Goal: Transaction & Acquisition: Purchase product/service

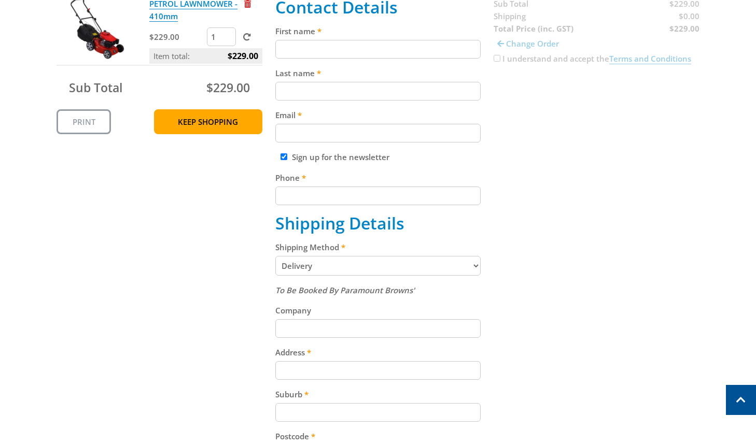
scroll to position [162, 0]
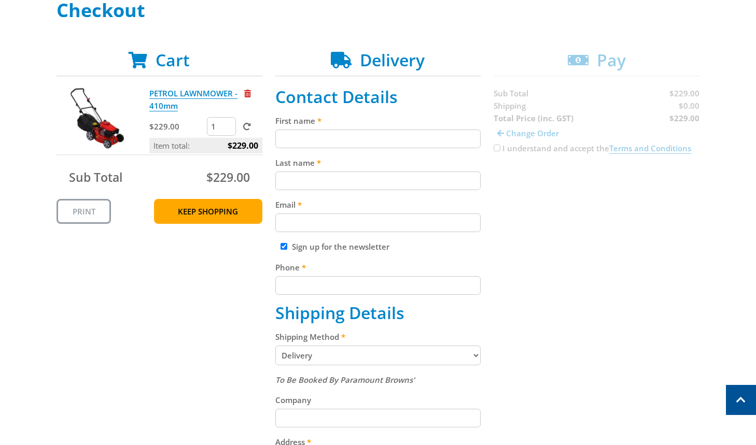
click at [393, 134] on input "First name" at bounding box center [378, 139] width 206 height 19
paste input "[PERSON_NAME]"
type input "[PERSON_NAME]"
drag, startPoint x: 456, startPoint y: 177, endPoint x: 459, endPoint y: 181, distance: 5.6
click at [456, 177] on input "Last name" at bounding box center [378, 181] width 206 height 19
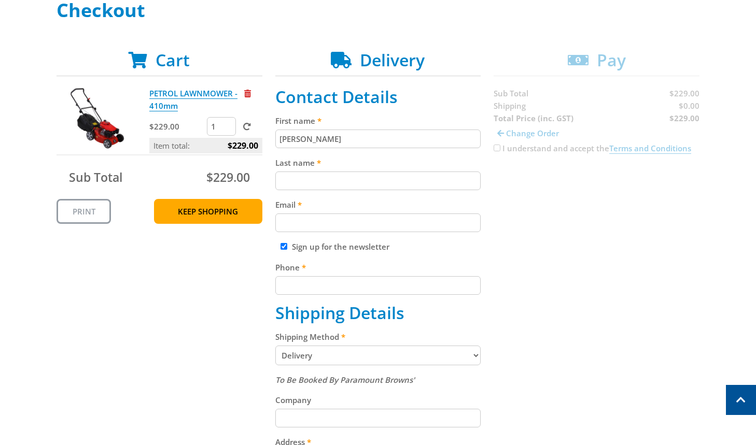
paste input "[PERSON_NAME]"
type input "[PERSON_NAME]"
click at [506, 189] on div "Cart PETROL LAWNMOWER - 410mm $229.00 1 Item total: $229.00 Sub Total $229.00 P…" at bounding box center [378, 381] width 643 height 663
click at [398, 229] on input "Email" at bounding box center [378, 223] width 206 height 19
paste input "[EMAIL_ADDRESS][DOMAIN_NAME]"
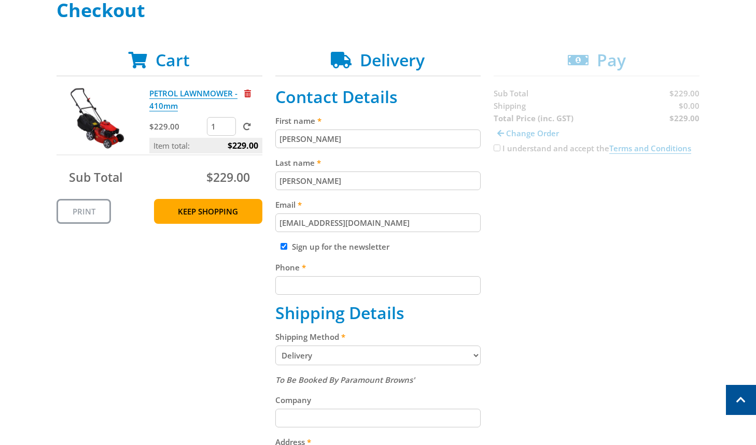
type input "[EMAIL_ADDRESS][DOMAIN_NAME]"
drag, startPoint x: 528, startPoint y: 210, endPoint x: 551, endPoint y: 264, distance: 58.5
click at [528, 211] on div "Cart PETROL LAWNMOWER - 410mm $229.00 1 Item total: $229.00 Sub Total $229.00 P…" at bounding box center [378, 381] width 643 height 663
drag, startPoint x: 403, startPoint y: 279, endPoint x: 497, endPoint y: 251, distance: 98.4
click at [403, 279] on input "Phone" at bounding box center [378, 285] width 206 height 19
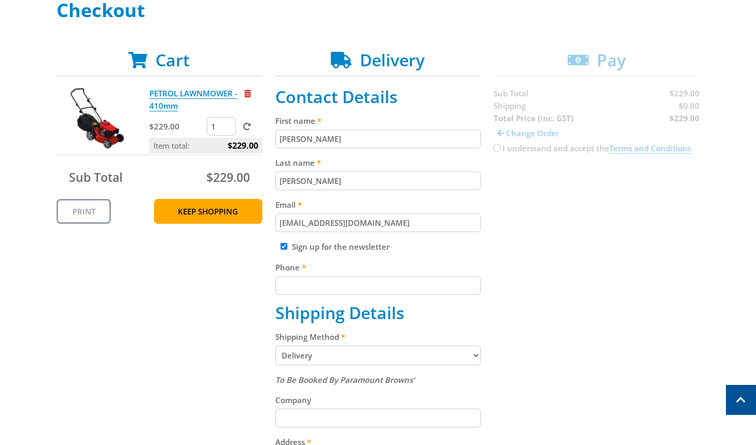
paste input "+610293744000"
type input "+610293744000"
drag, startPoint x: 509, startPoint y: 246, endPoint x: 515, endPoint y: 260, distance: 15.8
click at [510, 249] on div "Cart PETROL LAWNMOWER - 410mm $229.00 1 Item total: $229.00 Sub Total $229.00 P…" at bounding box center [378, 381] width 643 height 663
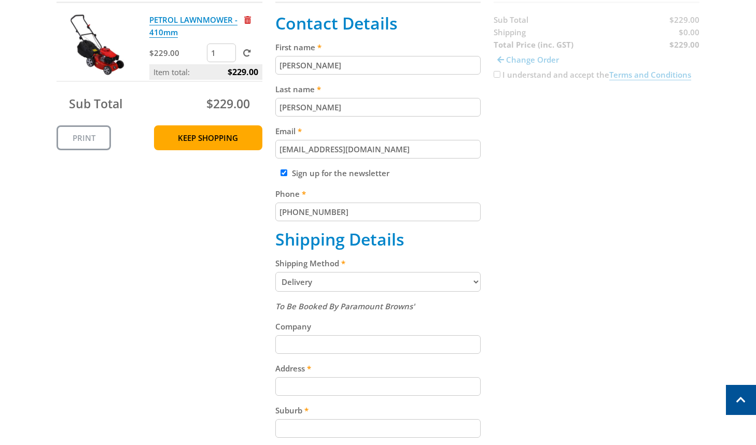
scroll to position [236, 0]
click at [442, 282] on select "Pickup from Gepps Cross Delivery" at bounding box center [378, 282] width 206 height 20
select select "Pickup"
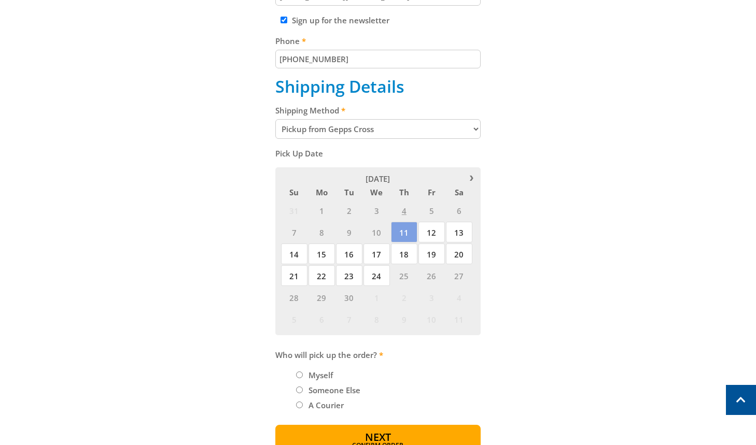
scroll to position [392, 0]
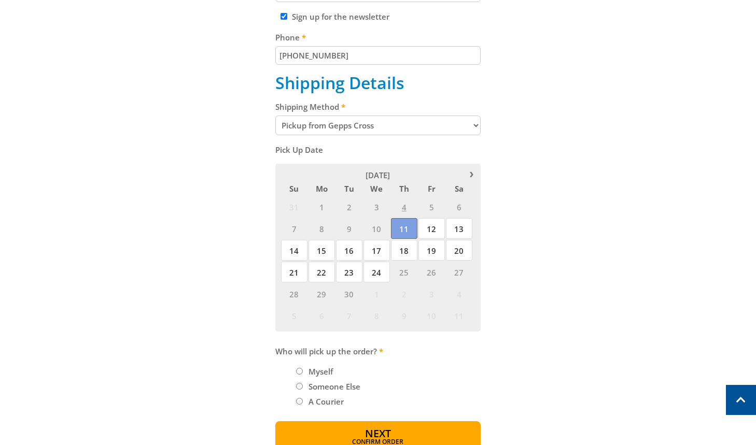
click at [406, 232] on span "11" at bounding box center [404, 228] width 26 height 21
click at [408, 230] on span "11" at bounding box center [404, 228] width 26 height 21
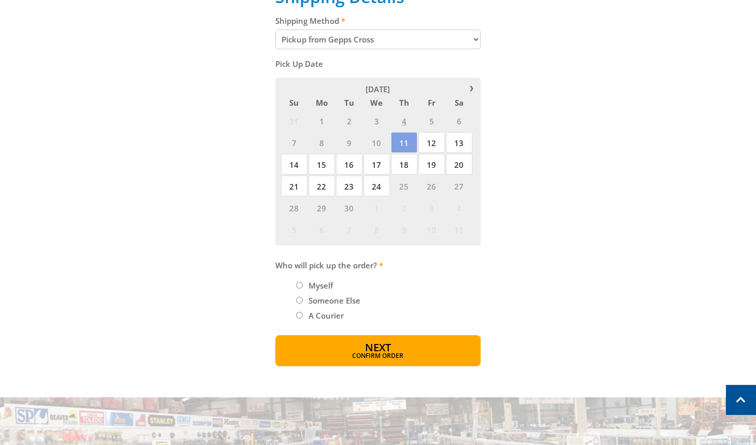
scroll to position [479, 0]
click at [326, 283] on label "Myself" at bounding box center [321, 285] width 32 height 18
click at [303, 283] on input "Myself" at bounding box center [299, 284] width 7 height 7
radio input "true"
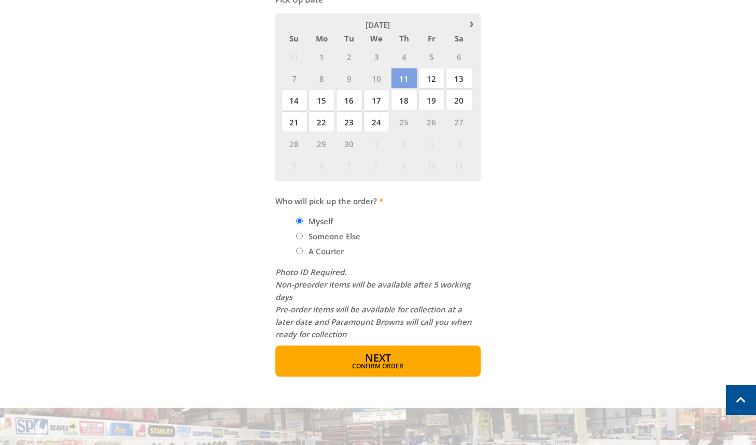
scroll to position [726, 0]
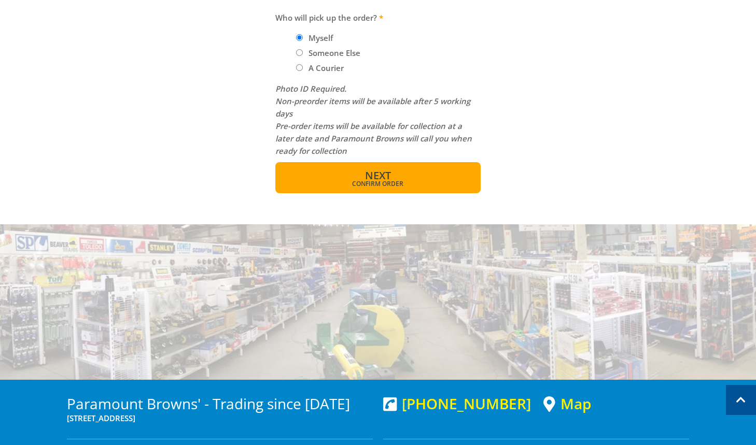
click at [448, 184] on span "Confirm order" at bounding box center [378, 184] width 161 height 6
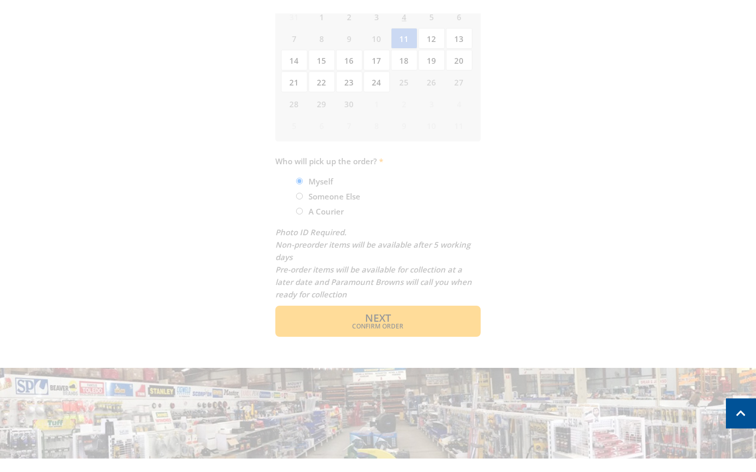
scroll to position [585, 0]
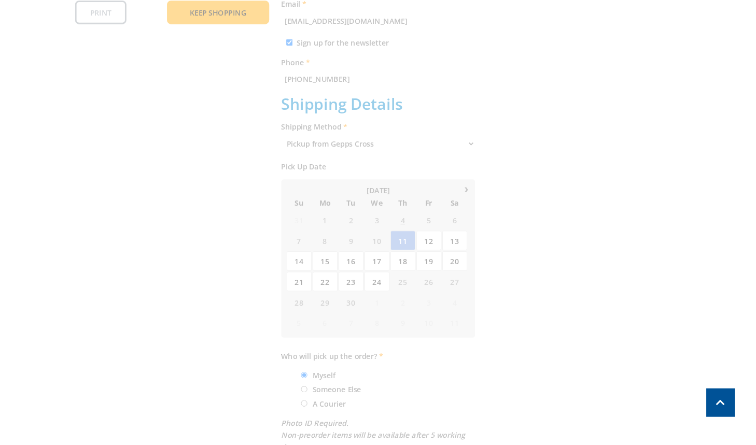
scroll to position [411, 0]
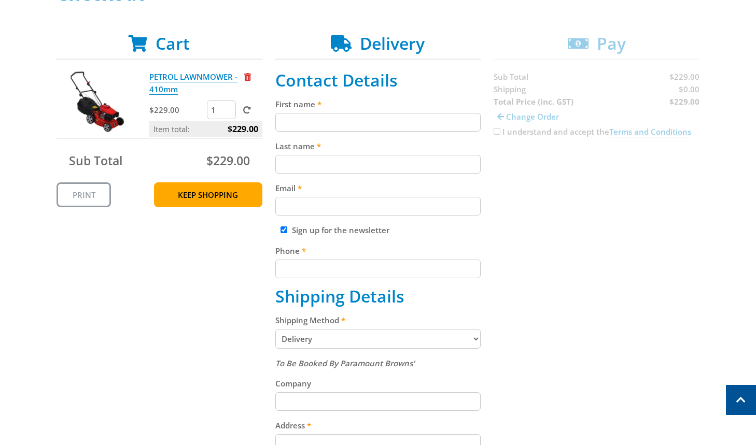
scroll to position [181, 0]
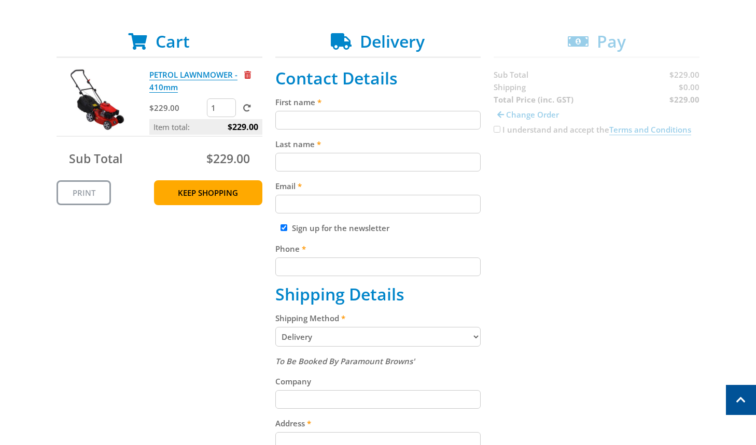
click at [422, 118] on input "First name" at bounding box center [378, 120] width 206 height 19
paste input "[PERSON_NAME]"
type input "[PERSON_NAME]"
click at [470, 169] on input "Last name" at bounding box center [378, 162] width 206 height 19
paste input "[PERSON_NAME]"
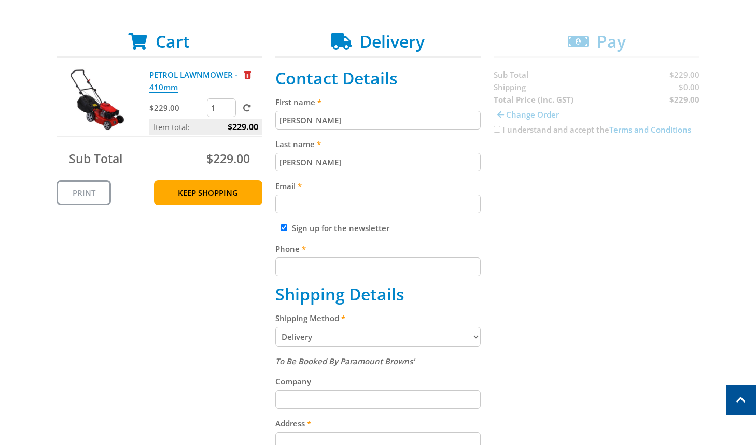
type input "[PERSON_NAME]"
click at [540, 178] on div "Cart PETROL LAWNMOWER - 410mm $229.00 1 Item total: $229.00 Sub Total $229.00 P…" at bounding box center [378, 363] width 643 height 663
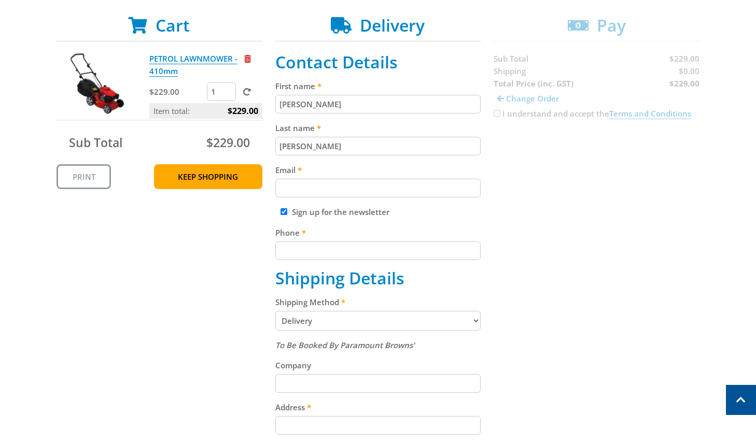
scroll to position [198, 0]
drag, startPoint x: 442, startPoint y: 192, endPoint x: 523, endPoint y: 190, distance: 80.4
click at [442, 191] on input "Email" at bounding box center [378, 187] width 206 height 19
paste input "[EMAIL_ADDRESS][DOMAIN_NAME]"
type input "[EMAIL_ADDRESS][DOMAIN_NAME]"
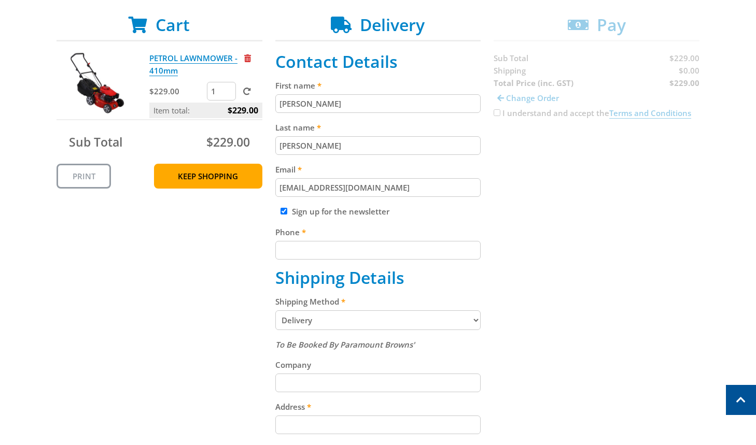
drag, startPoint x: 528, startPoint y: 188, endPoint x: 531, endPoint y: 206, distance: 18.8
click at [530, 196] on div "Cart PETROL LAWNMOWER - 410mm $229.00 1 Item total: $229.00 Sub Total $229.00 P…" at bounding box center [378, 346] width 643 height 663
click at [434, 259] on input "Phone" at bounding box center [378, 250] width 206 height 19
type input "0712345678"
click at [565, 269] on div "Cart PETROL LAWNMOWER - 410mm $229.00 1 Item total: $229.00 Sub Total $229.00 P…" at bounding box center [378, 346] width 643 height 663
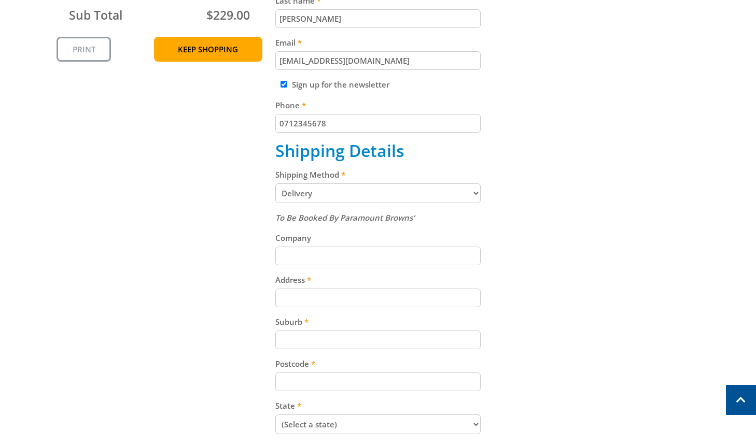
scroll to position [330, 0]
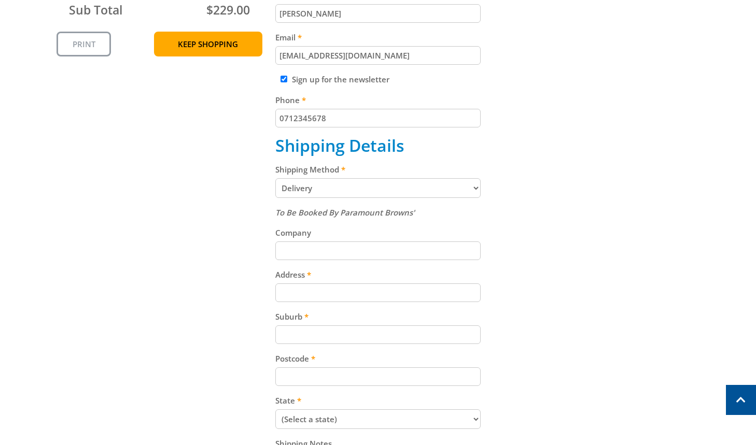
click at [442, 185] on select "Pickup from Gepps Cross Delivery" at bounding box center [378, 188] width 206 height 20
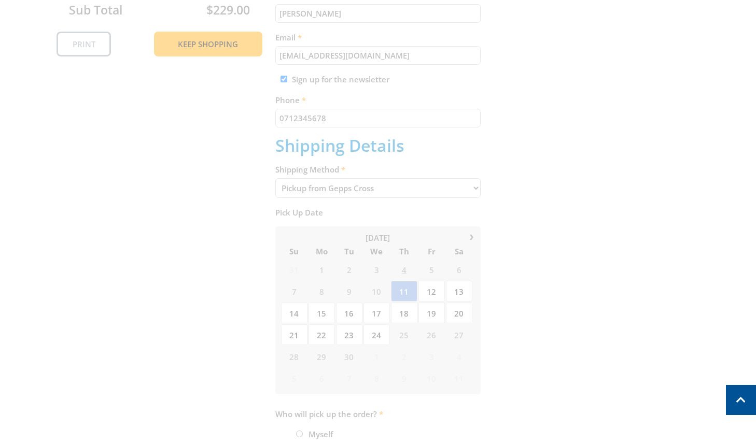
click at [407, 293] on div "Cart PETROL LAWNMOWER - 410mm $229.00 1 Item total: $229.00 Sub Total $229.00 P…" at bounding box center [378, 199] width 643 height 632
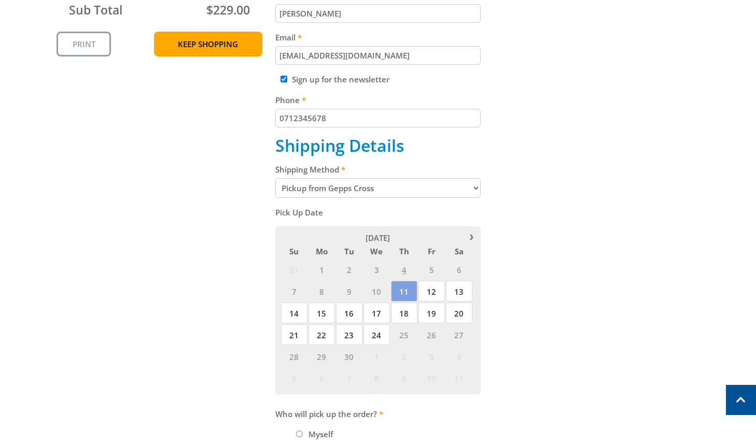
drag, startPoint x: 521, startPoint y: 316, endPoint x: 536, endPoint y: 322, distance: 16.1
click at [521, 316] on div "Cart PETROL LAWNMOWER - 410mm $229.00 1 Item total: $229.00 Sub Total $229.00 P…" at bounding box center [378, 199] width 643 height 632
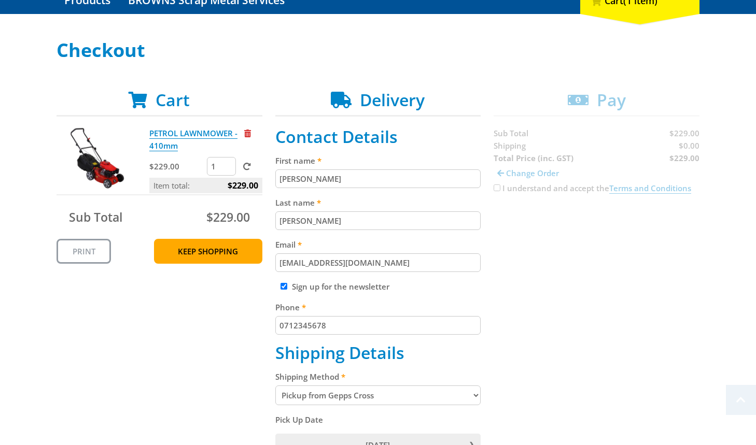
scroll to position [231, 0]
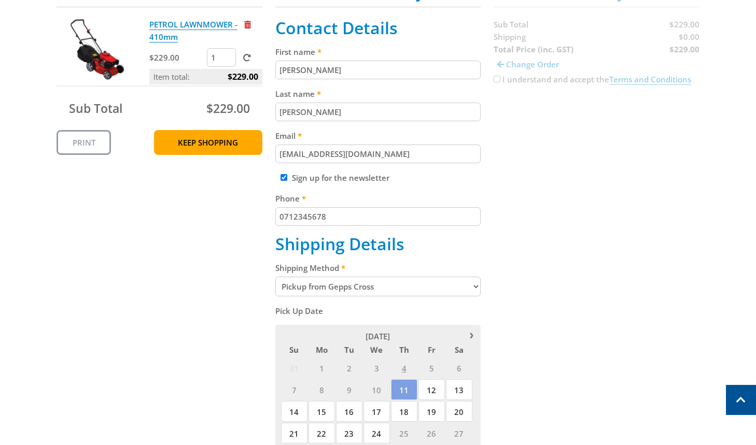
click at [562, 335] on div "Cart PETROL LAWNMOWER - 410mm $229.00 1 Item total: $229.00 Sub Total $229.00 P…" at bounding box center [378, 297] width 643 height 632
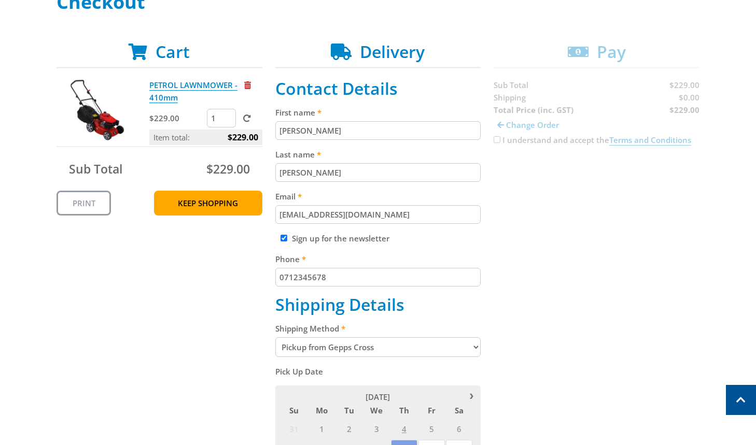
scroll to position [168, 0]
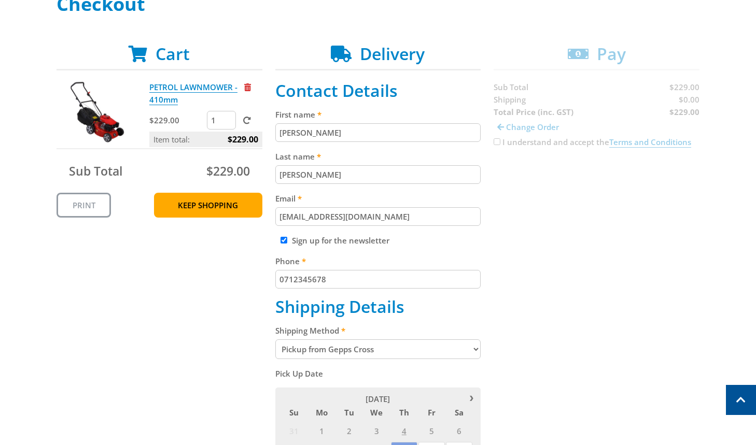
drag, startPoint x: 440, startPoint y: 365, endPoint x: 446, endPoint y: 360, distance: 7.4
click at [440, 365] on fieldset "Contact Details First name [PERSON_NAME] Last name [PERSON_NAME] Email [EMAIL_A…" at bounding box center [378, 360] width 206 height 559
click at [449, 353] on select "Pickup from Gepps Cross Delivery" at bounding box center [378, 350] width 206 height 20
select select "Delivery"
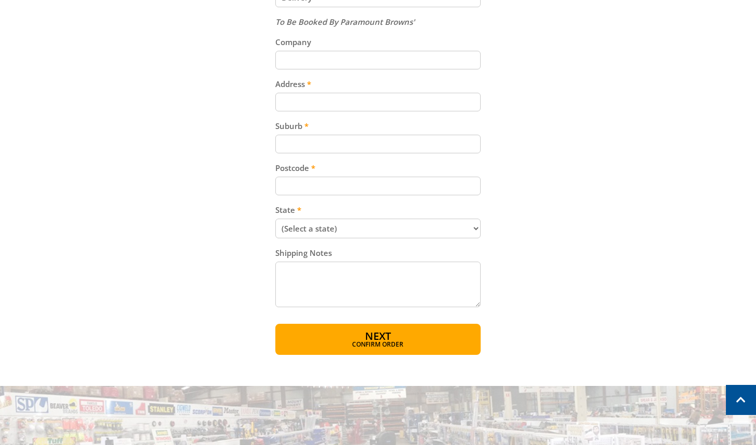
scroll to position [526, 0]
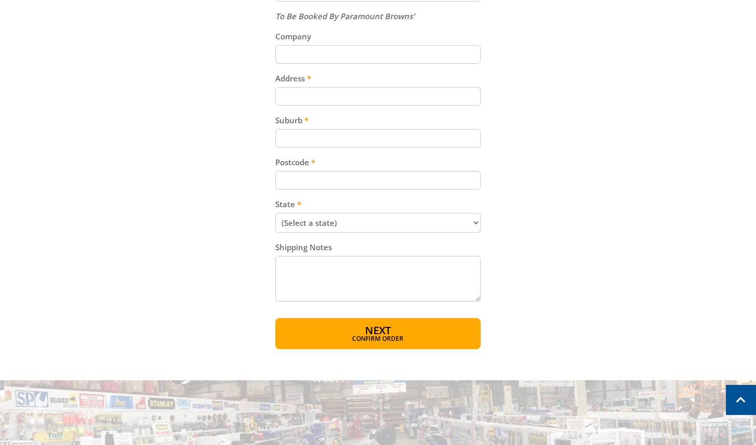
click at [377, 180] on input "Postcode" at bounding box center [378, 180] width 206 height 19
paste input "5250"
type input "5250"
click at [473, 163] on label "Postcode" at bounding box center [378, 162] width 206 height 12
click at [473, 171] on input "5250" at bounding box center [378, 180] width 206 height 19
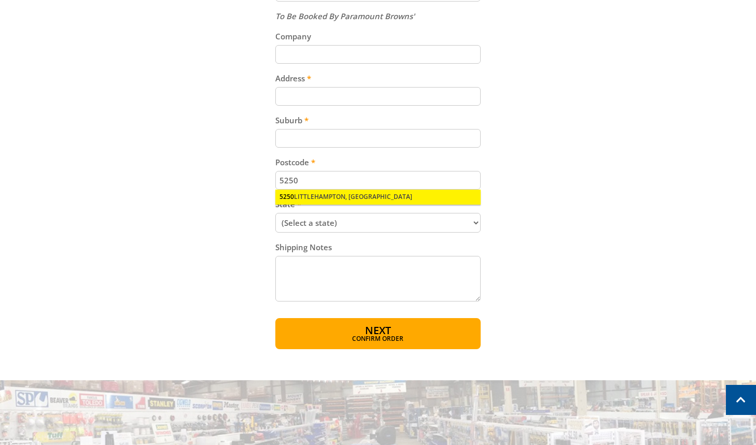
click at [383, 201] on div "5250 [GEOGRAPHIC_DATA], [GEOGRAPHIC_DATA]" at bounding box center [378, 197] width 206 height 15
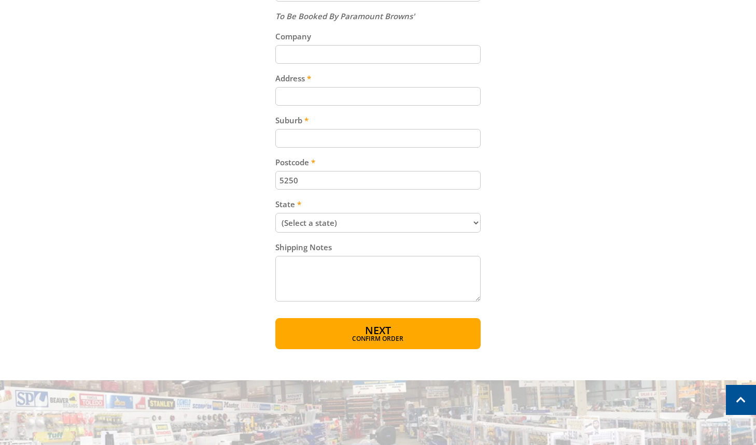
click at [392, 134] on input "Suburb" at bounding box center [378, 138] width 206 height 19
paste input "Totness"
type input "Totness"
drag, startPoint x: 541, startPoint y: 138, endPoint x: 531, endPoint y: 252, distance: 115.0
click at [542, 145] on div "Cart PETROL LAWNMOWER - 410mm $229.00 1 Item total: $229.00 Sub Total $229.00 P…" at bounding box center [378, 17] width 643 height 663
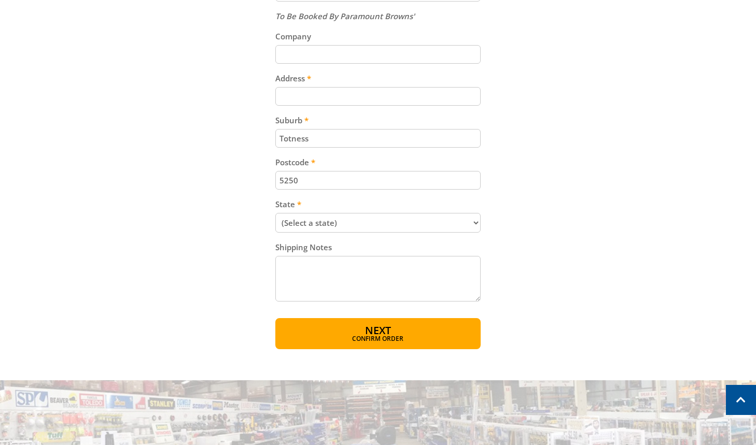
click at [453, 225] on select "(Select a state) [GEOGRAPHIC_DATA] [GEOGRAPHIC_DATA] [GEOGRAPHIC_DATA] [GEOGRAP…" at bounding box center [378, 223] width 206 height 20
select select "SA"
click at [275, 213] on select "(Select a state) [GEOGRAPHIC_DATA] [GEOGRAPHIC_DATA] [GEOGRAPHIC_DATA] [GEOGRAP…" at bounding box center [378, 223] width 206 height 20
click at [394, 287] on textarea "Shipping Notes" at bounding box center [378, 279] width 206 height 46
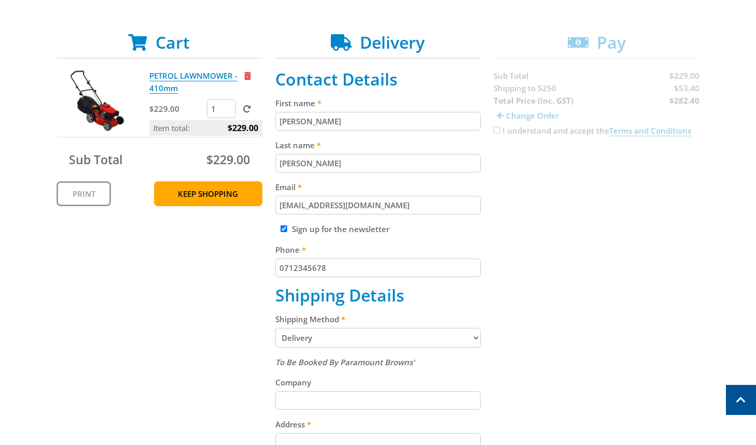
scroll to position [170, 0]
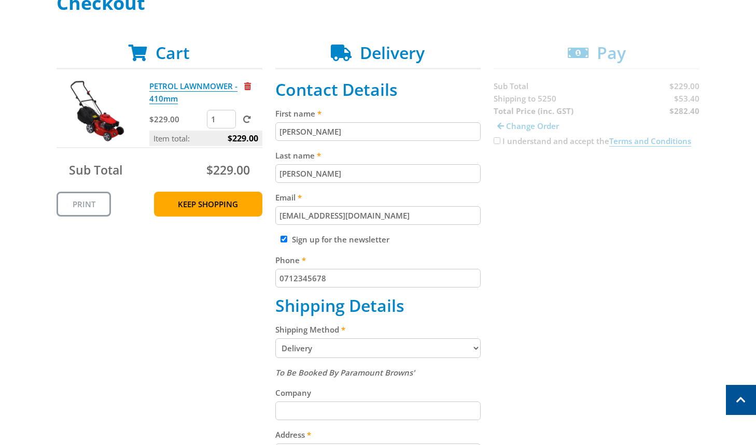
click at [500, 139] on div "Cart PETROL LAWNMOWER - 410mm $229.00 1 Item total: $229.00 Sub Total $229.00 P…" at bounding box center [378, 374] width 643 height 663
click at [497, 141] on div "Cart PETROL LAWNMOWER - 410mm $229.00 1 Item total: $229.00 Sub Total $229.00 P…" at bounding box center [378, 374] width 643 height 663
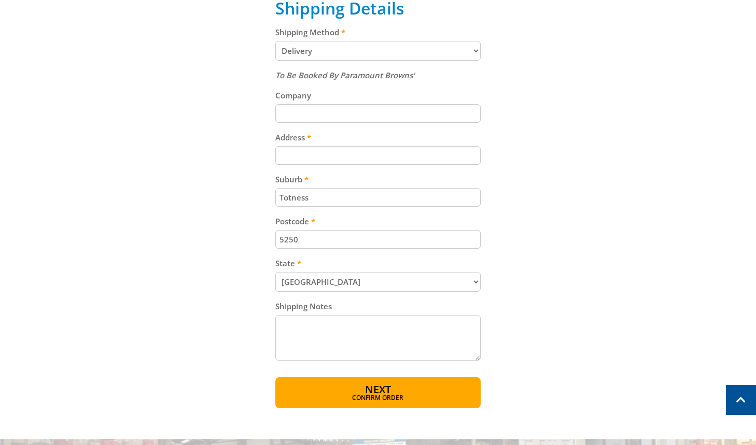
scroll to position [475, 0]
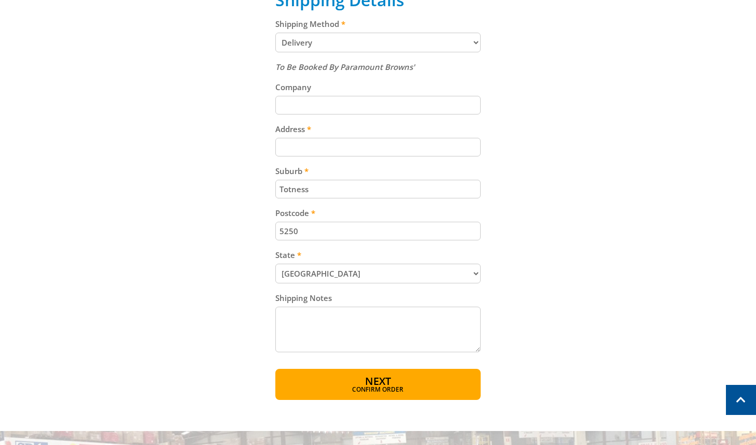
click at [396, 343] on textarea "Shipping Notes" at bounding box center [378, 330] width 206 height 46
type textarea "dfg"
drag, startPoint x: 588, startPoint y: 283, endPoint x: 543, endPoint y: 346, distance: 77.3
click at [590, 283] on div "Cart PETROL LAWNMOWER - 410mm $229.00 1 Item total: $229.00 Sub Total $229.00 P…" at bounding box center [378, 68] width 643 height 663
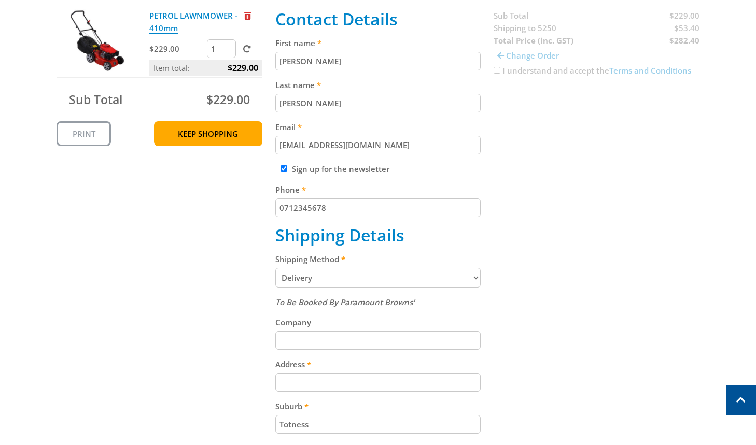
scroll to position [151, 0]
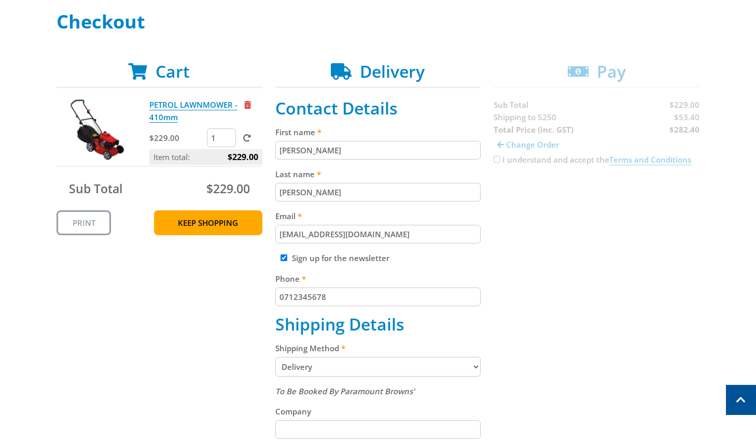
click at [683, 266] on div "Cart PETROL LAWNMOWER - 410mm $229.00 1 Item total: $229.00 Sub Total $229.00 P…" at bounding box center [378, 393] width 643 height 663
click at [685, 123] on div "Cart PETROL LAWNMOWER - 410mm $229.00 1 Item total: $229.00 Sub Total $229.00 P…" at bounding box center [378, 393] width 643 height 663
click at [684, 123] on div "Cart PETROL LAWNMOWER - 410mm $229.00 1 Item total: $229.00 Sub Total $229.00 P…" at bounding box center [378, 393] width 643 height 663
click at [685, 119] on div "Cart PETROL LAWNMOWER - 410mm $229.00 1 Item total: $229.00 Sub Total $229.00 P…" at bounding box center [378, 393] width 643 height 663
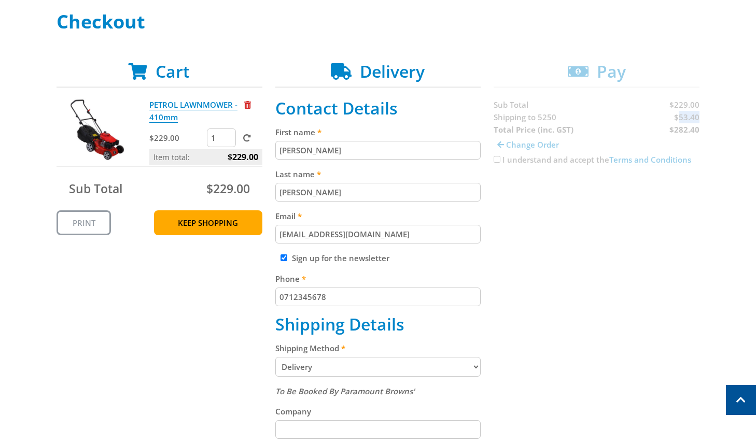
click at [685, 119] on div "Cart PETROL LAWNMOWER - 410mm $229.00 1 Item total: $229.00 Sub Total $229.00 P…" at bounding box center [378, 393] width 643 height 663
copy span "53.40"
click at [702, 305] on div "Select your Delivery Method Personal Pick up Available [DATE] Courier Pick up A…" at bounding box center [378, 367] width 756 height 713
click at [702, 355] on div "Select your Delivery Method Personal Pick up Available [DATE] Courier Pick up A…" at bounding box center [378, 367] width 756 height 713
click at [691, 132] on div "Cart PETROL LAWNMOWER - 410mm $229.00 1 Item total: $229.00 Sub Total $229.00 P…" at bounding box center [378, 393] width 643 height 663
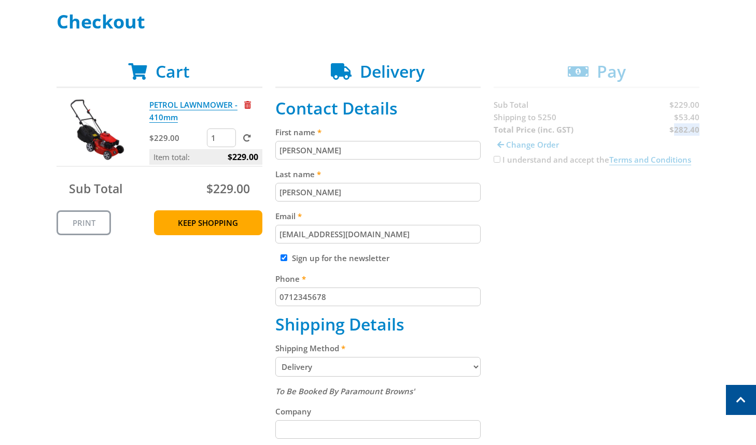
click at [691, 132] on div "Cart PETROL LAWNMOWER - 410mm $229.00 1 Item total: $229.00 Sub Total $229.00 P…" at bounding box center [378, 393] width 643 height 663
copy strong "282.40"
click at [704, 369] on div "Select your Delivery Method Personal Pick up Available [DATE] Courier Pick up A…" at bounding box center [378, 367] width 756 height 713
